Goal: Contribute content

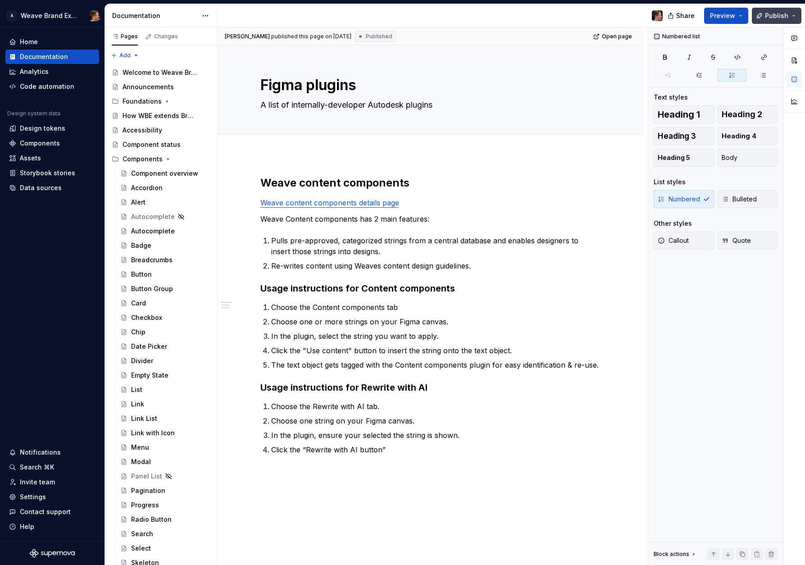
click at [783, 18] on span "Publish" at bounding box center [776, 15] width 23 height 9
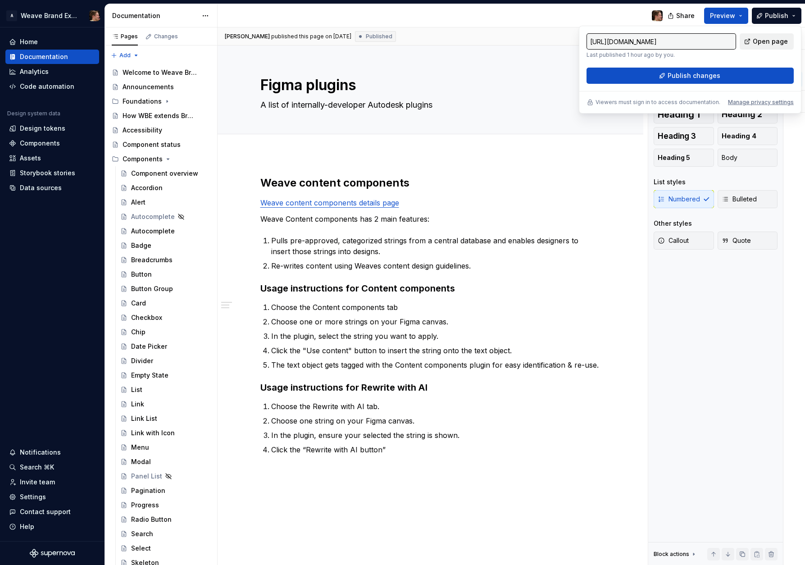
click at [774, 40] on span "Open page" at bounding box center [770, 41] width 35 height 9
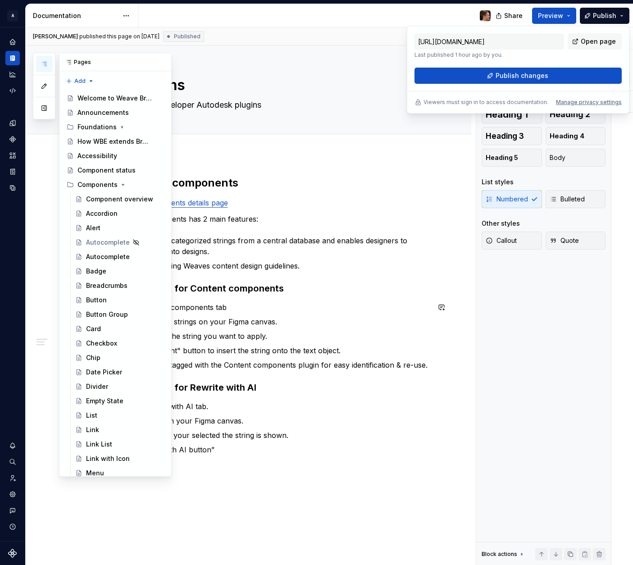
scroll to position [482, 0]
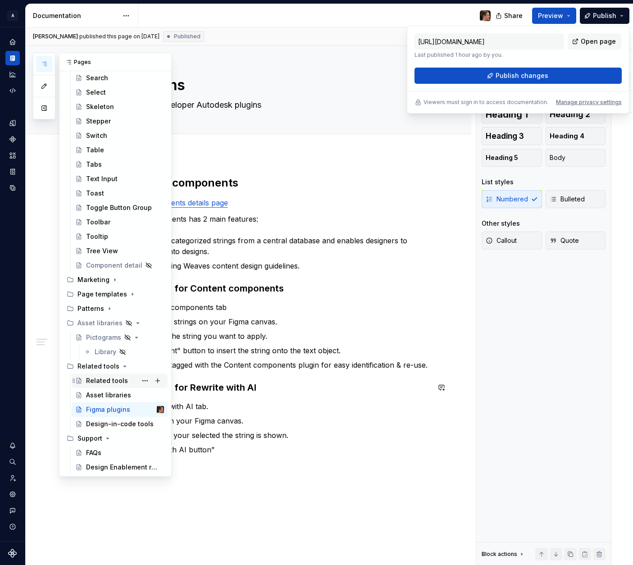
click at [109, 380] on div "Related tools" at bounding box center [107, 380] width 42 height 9
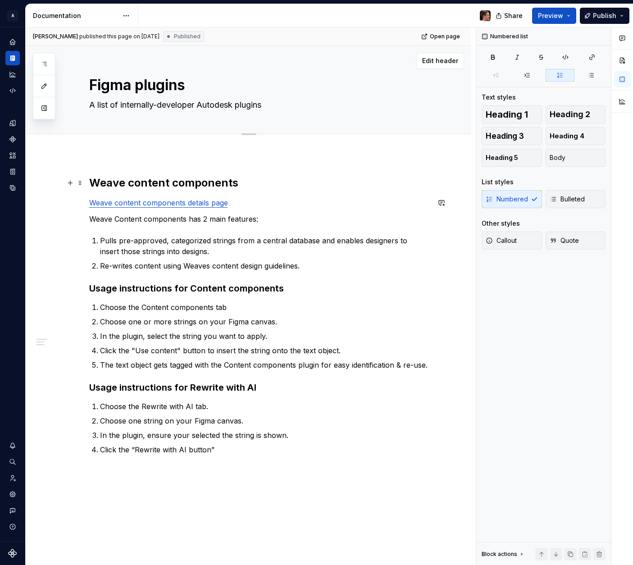
type textarea "*"
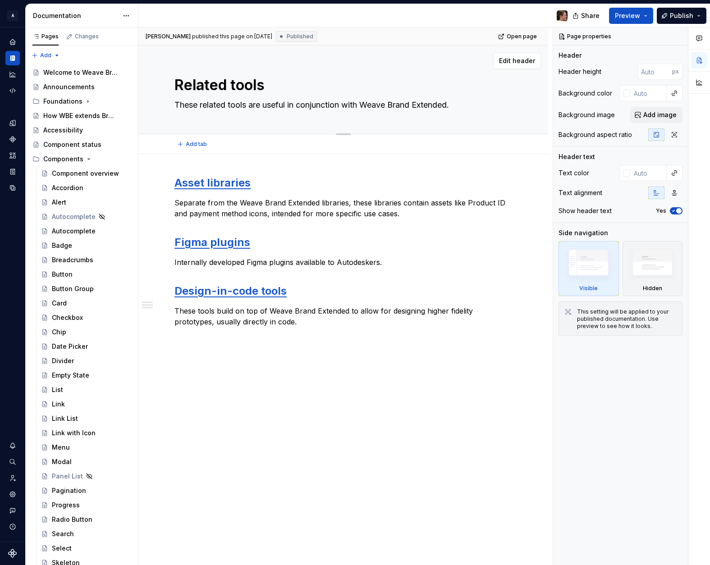
click at [228, 81] on textarea "Related tools" at bounding box center [342, 85] width 338 height 22
type textarea "*"
type textarea "Related tools"
type textarea "*"
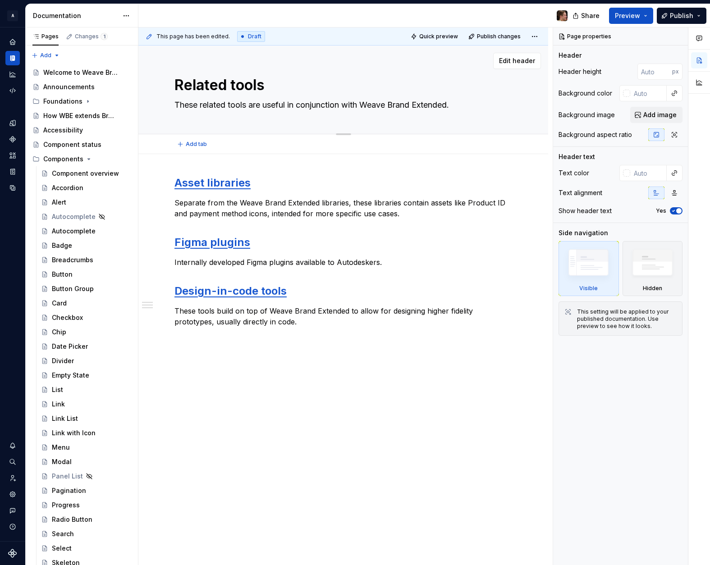
type textarea "Related tools o"
type textarea "*"
type textarea "Related tools ov"
type textarea "*"
type textarea "Related tools ove"
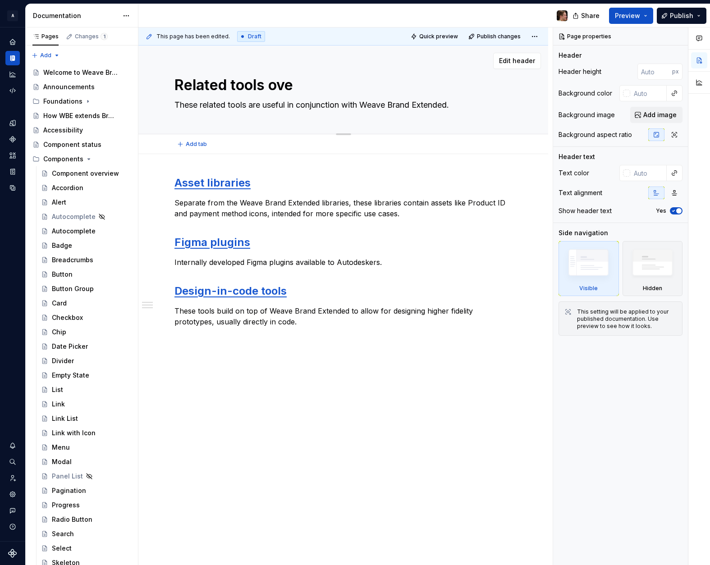
type textarea "*"
type textarea "Related tools over"
type textarea "*"
type textarea "Related tools overvi"
type textarea "*"
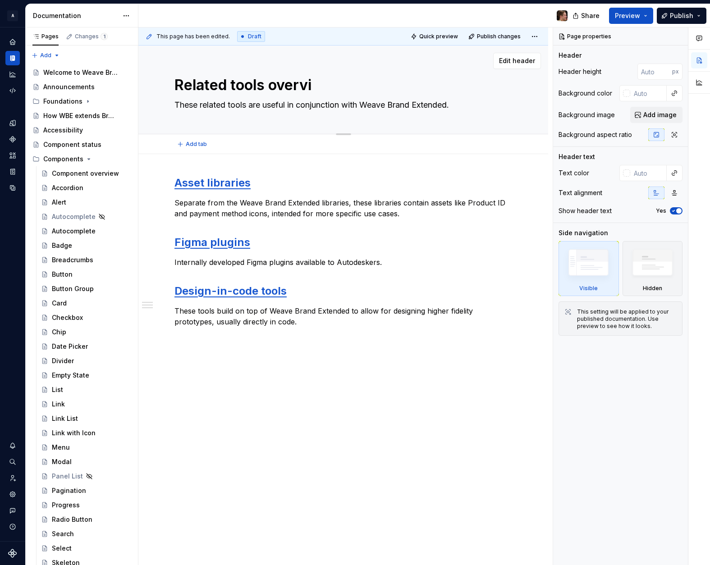
type textarea "Related tools overvie"
type textarea "*"
type textarea "Related tools overview"
type textarea "*"
type textarea "Related tools overview"
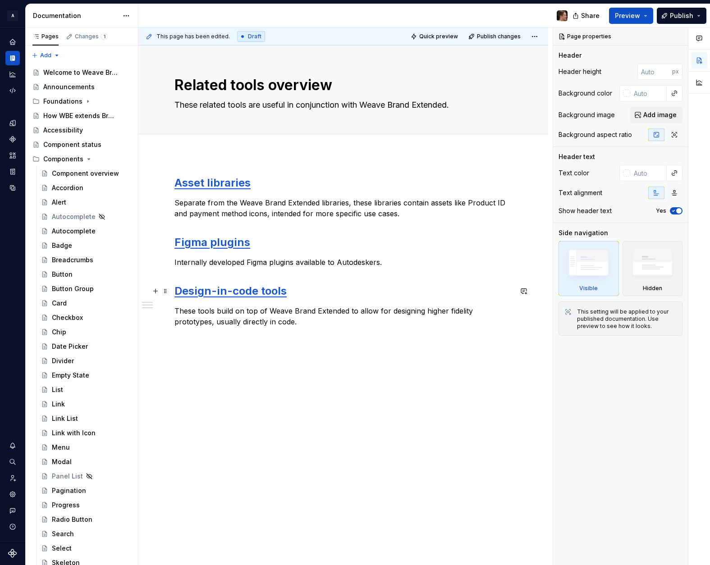
click at [379, 480] on div "This page has been edited. Draft Quick preview Publish changes Related tools ov…" at bounding box center [345, 296] width 414 height 538
type textarea "*"
click at [633, 10] on button "Publish" at bounding box center [682, 16] width 50 height 16
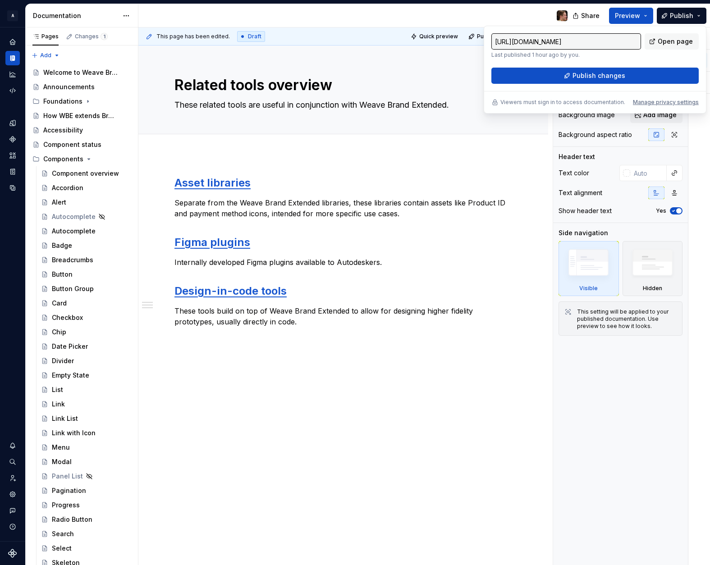
type input "https://weave-brand.autodesk.com/latest/related-tools/related-tools-ov-POJRk0e4"
click at [550, 78] on button "Publish changes" at bounding box center [594, 76] width 207 height 16
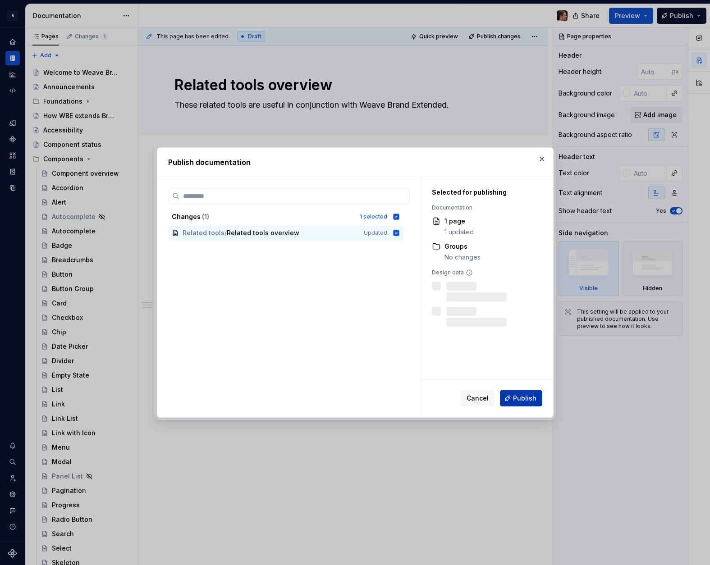
click at [517, 399] on span "Publish" at bounding box center [524, 398] width 23 height 9
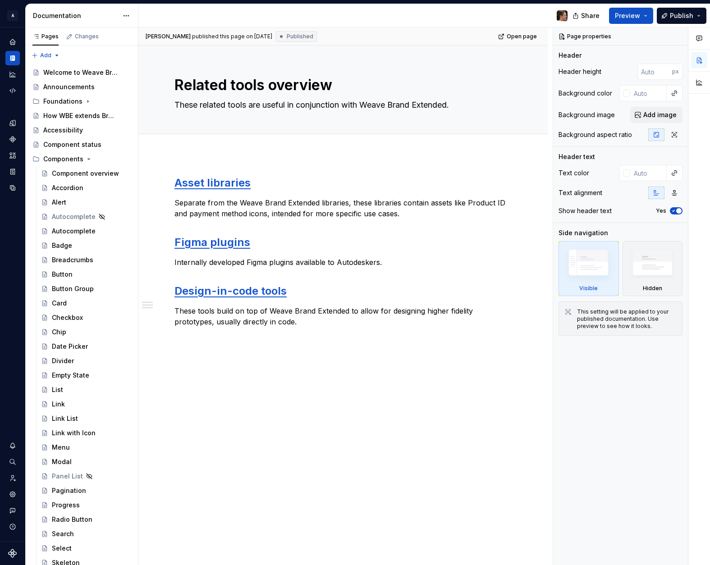
type textarea "*"
